Goal: Task Accomplishment & Management: Manage account settings

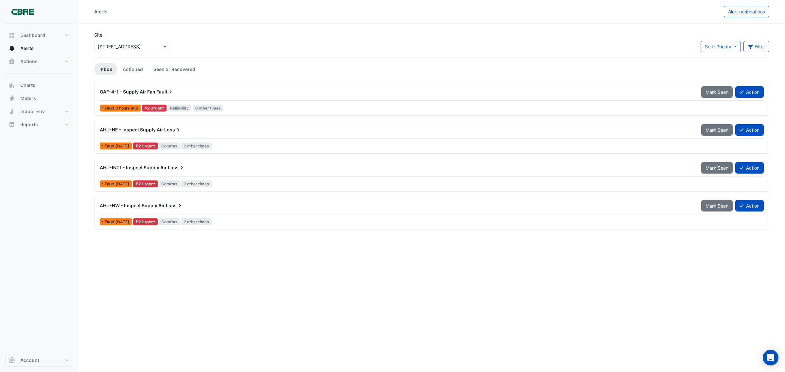
click at [156, 92] on span "Fault" at bounding box center [165, 92] width 18 height 7
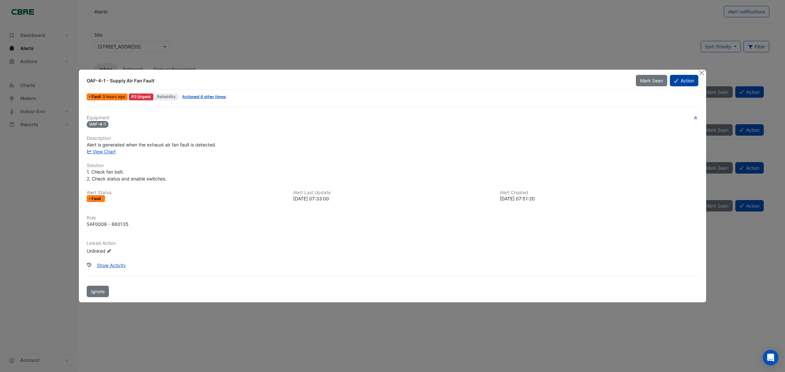
click at [628, 81] on button "Action" at bounding box center [684, 80] width 28 height 11
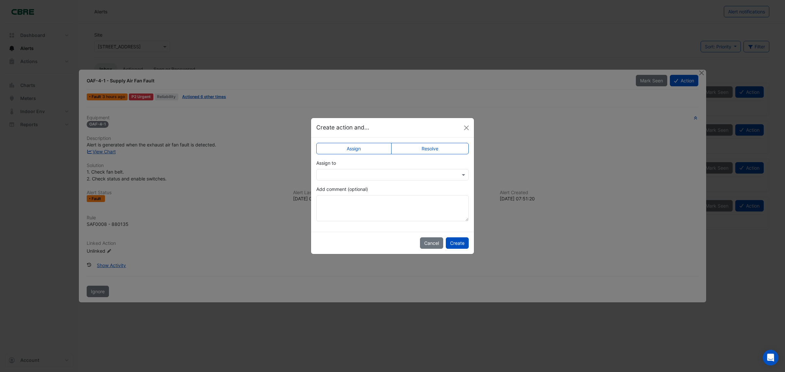
click at [425, 148] on label "Resolve" at bounding box center [430, 148] width 78 height 11
click at [404, 205] on textarea "Add comment (optional)" at bounding box center [392, 208] width 152 height 26
click at [450, 242] on button "Create" at bounding box center [457, 242] width 23 height 11
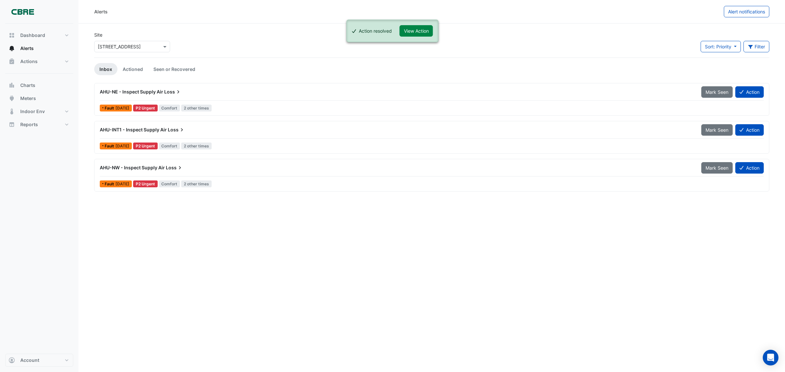
click at [144, 92] on span "AHU-NE - Inspect Supply Air" at bounding box center [131, 92] width 63 height 6
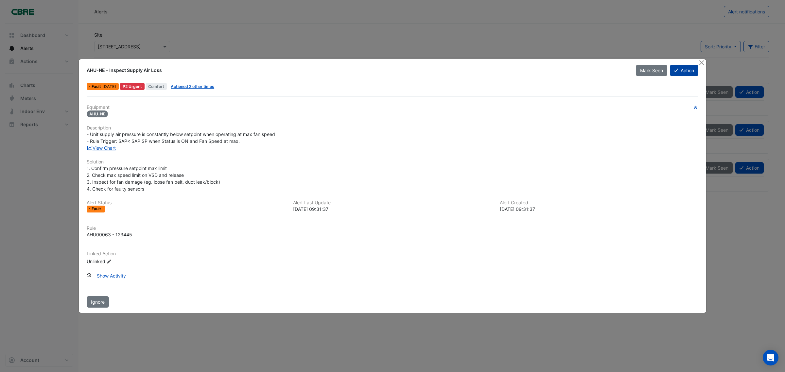
click at [628, 69] on button "Action" at bounding box center [684, 70] width 28 height 11
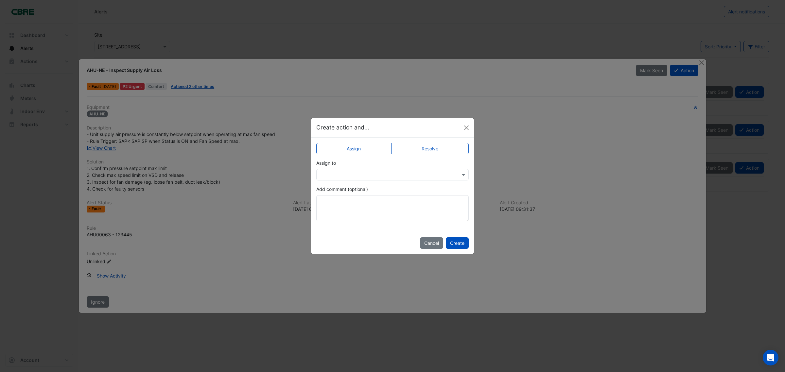
click at [429, 151] on label "Resolve" at bounding box center [430, 148] width 78 height 11
click at [457, 240] on button "Create" at bounding box center [457, 242] width 23 height 11
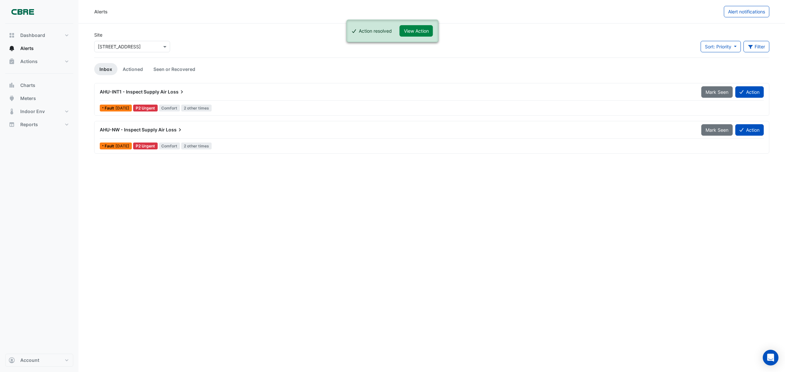
click at [162, 91] on span "AHU-INT1 - Inspect Supply Air" at bounding box center [133, 92] width 67 height 6
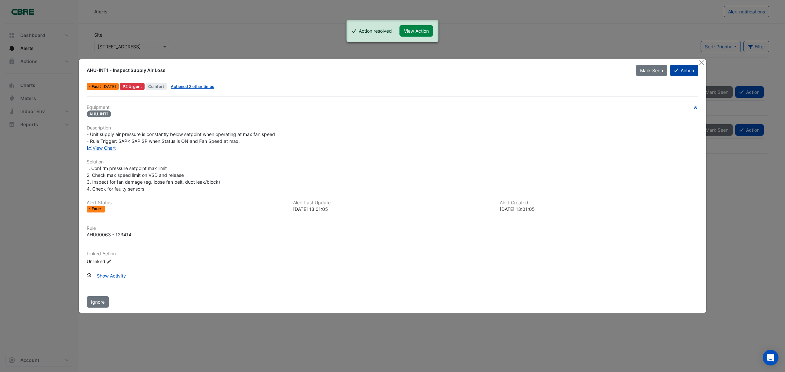
click at [628, 72] on button "Action" at bounding box center [684, 70] width 28 height 11
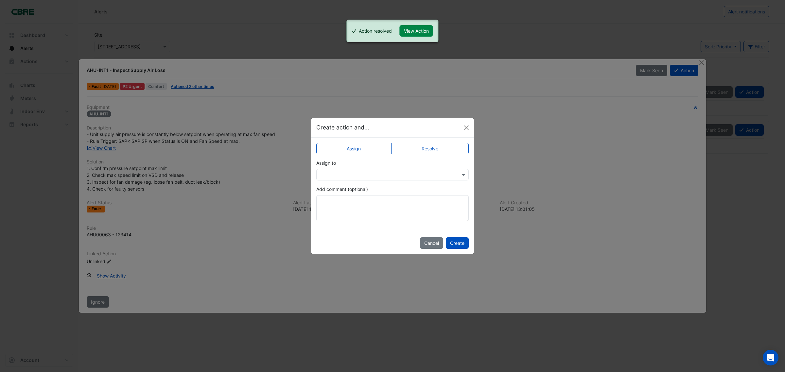
click at [435, 148] on label "Resolve" at bounding box center [430, 148] width 78 height 11
click at [463, 241] on button "Create" at bounding box center [457, 242] width 23 height 11
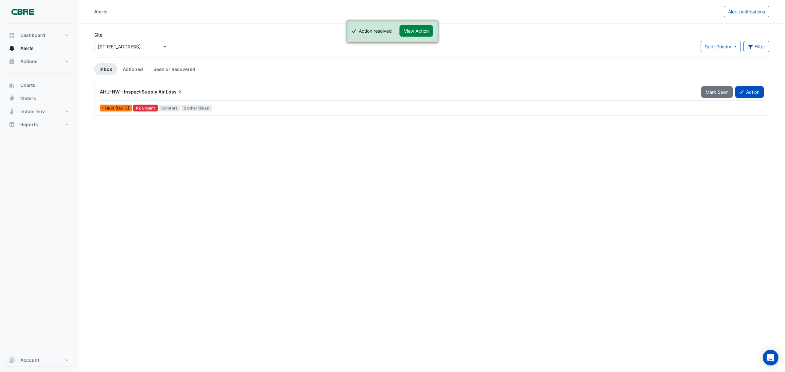
click at [138, 91] on span "AHU-NW - Inspect Supply Air" at bounding box center [132, 92] width 65 height 6
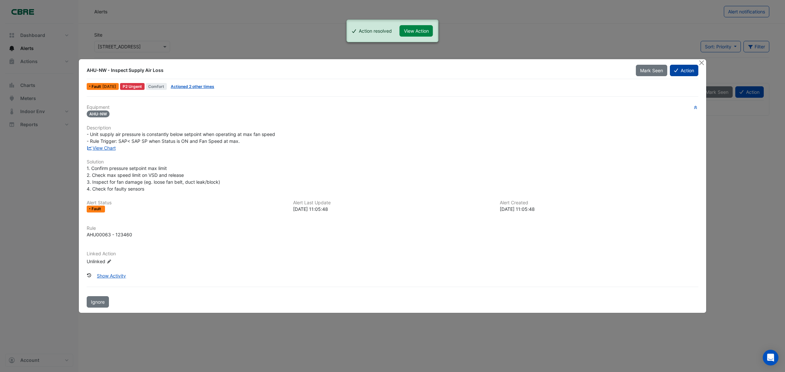
click at [628, 74] on button "Action" at bounding box center [684, 70] width 28 height 11
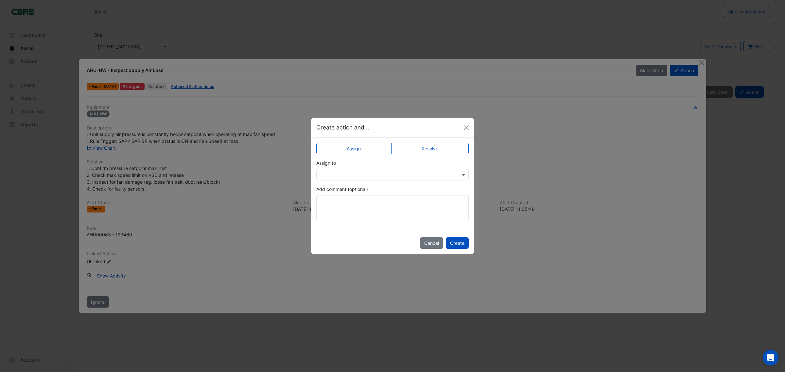
click at [441, 151] on label "Resolve" at bounding box center [430, 148] width 78 height 11
click at [451, 244] on button "Create" at bounding box center [457, 242] width 23 height 11
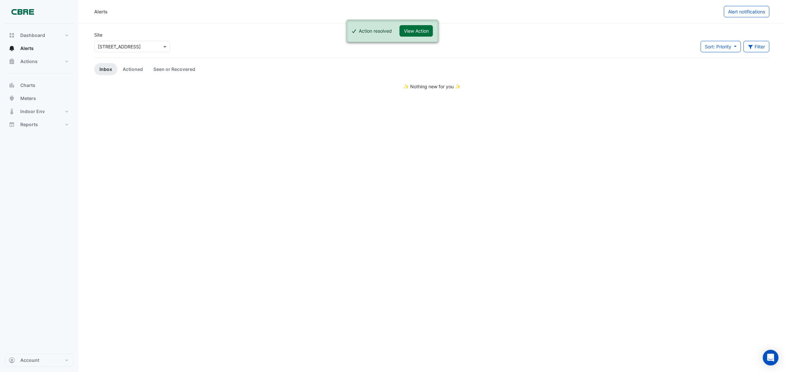
click at [420, 30] on button "View Action" at bounding box center [416, 30] width 33 height 11
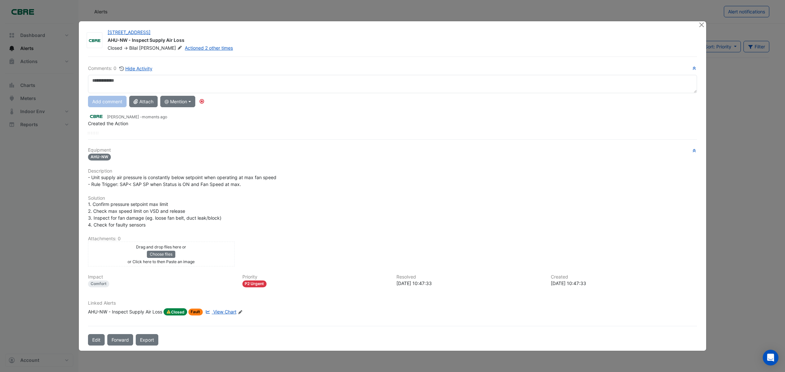
click at [183, 298] on span "Closed" at bounding box center [176, 311] width 24 height 7
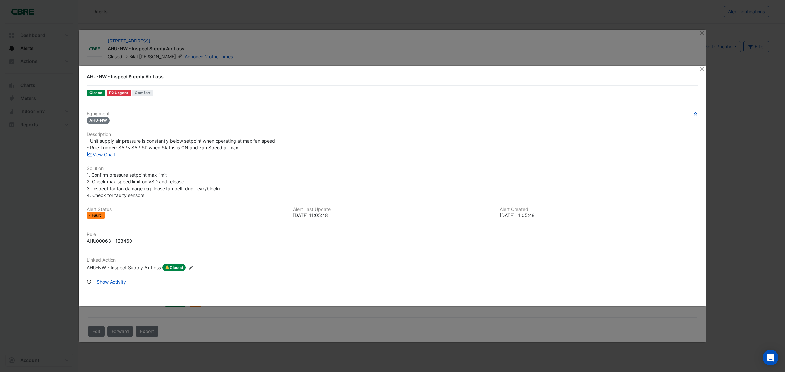
click at [177, 272] on div "Linked Action AHU-NW - Inspect Supply Air Loss Closed Edit Linked Action" at bounding box center [393, 266] width 620 height 19
drag, startPoint x: 699, startPoint y: 70, endPoint x: 698, endPoint y: 44, distance: 26.2
click at [628, 70] on button "Close" at bounding box center [701, 69] width 7 height 7
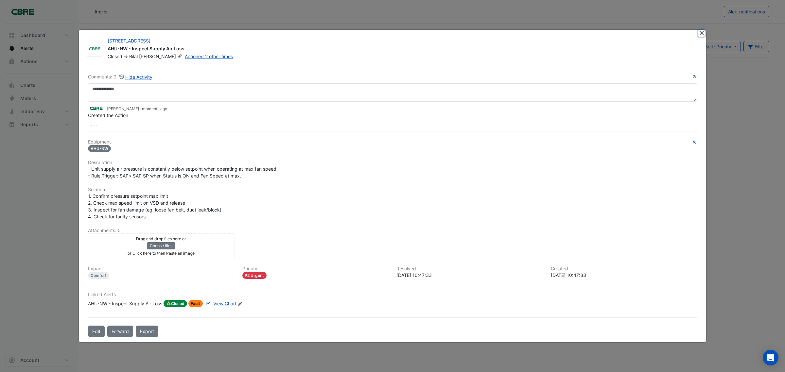
click at [628, 34] on button "Close" at bounding box center [701, 33] width 7 height 7
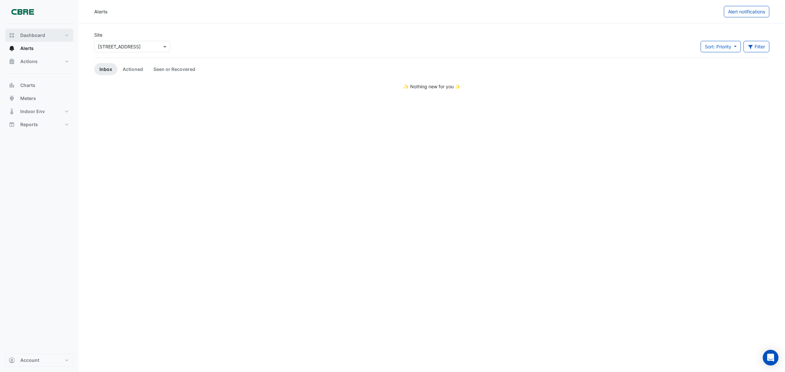
click at [33, 35] on span "Dashboard" at bounding box center [32, 35] width 25 height 7
select select "***"
